Goal: Transaction & Acquisition: Obtain resource

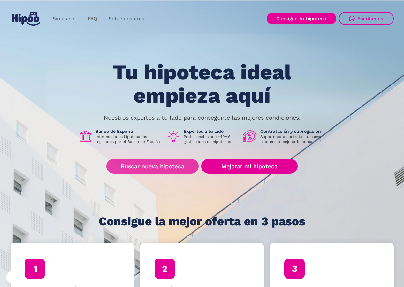
click at [156, 162] on link "Buscar nueva hipoteca" at bounding box center [152, 166] width 92 height 15
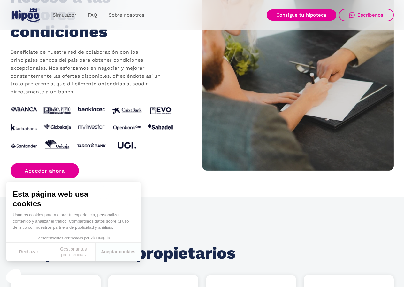
scroll to position [735, 0]
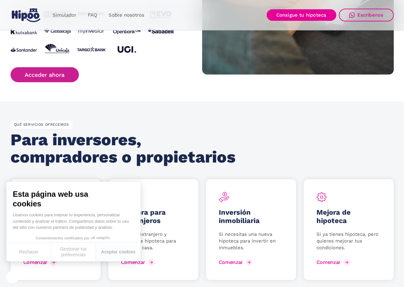
click at [50, 70] on link "Acceder ahora" at bounding box center [45, 74] width 69 height 15
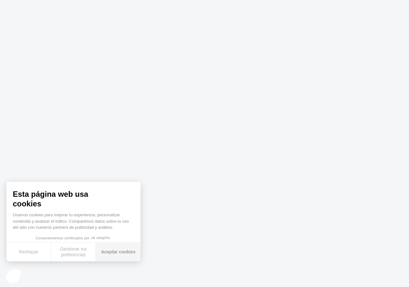
click at [108, 253] on button "Aceptar cookies" at bounding box center [118, 251] width 45 height 19
